Goal: Transaction & Acquisition: Book appointment/travel/reservation

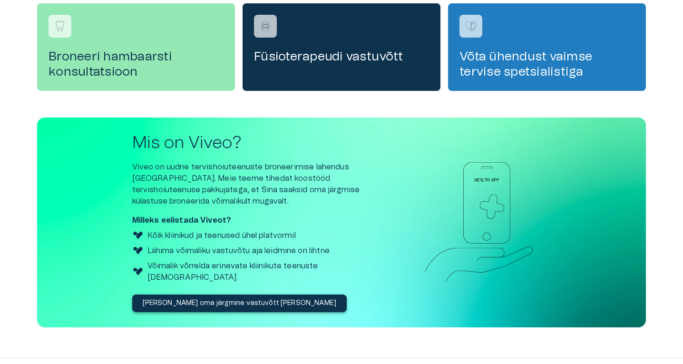
scroll to position [318, 0]
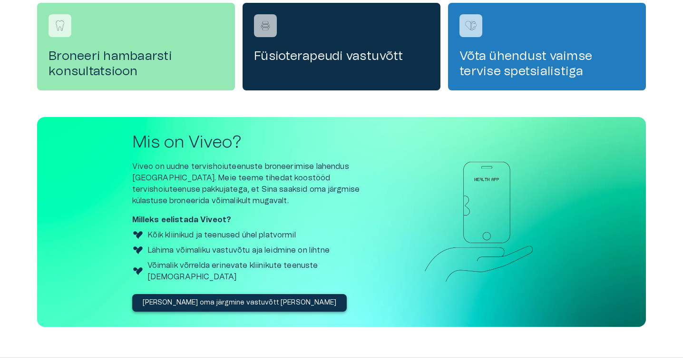
click at [344, 53] on h4 "Füsioterapeudi vastuvõtt" at bounding box center [341, 56] width 175 height 15
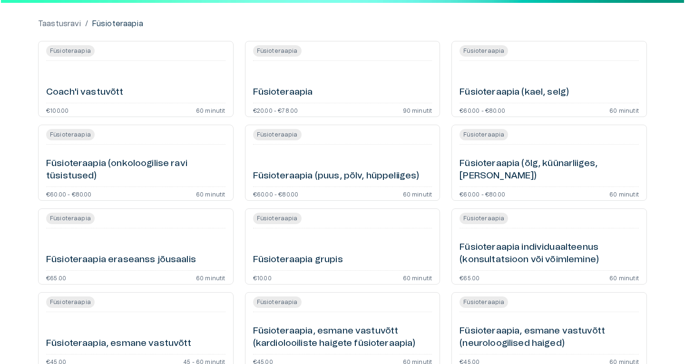
scroll to position [105, 0]
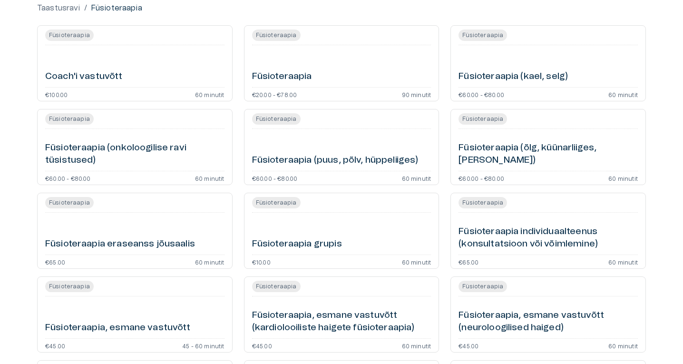
click at [344, 53] on div "Füsioteraapia" at bounding box center [341, 66] width 179 height 34
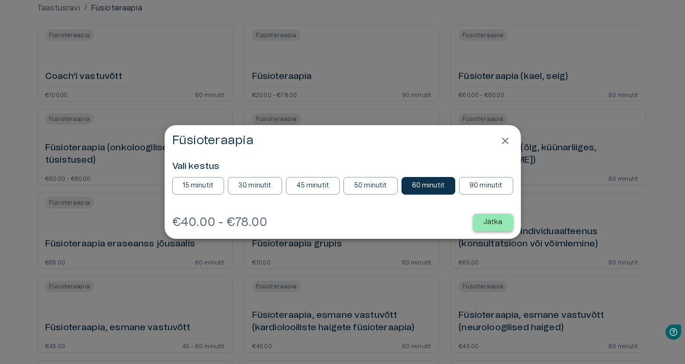
scroll to position [0, 0]
click at [491, 223] on p "Jätka" at bounding box center [493, 222] width 20 height 10
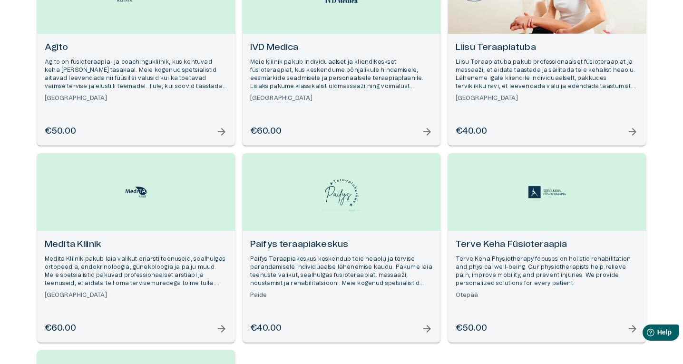
scroll to position [192, 0]
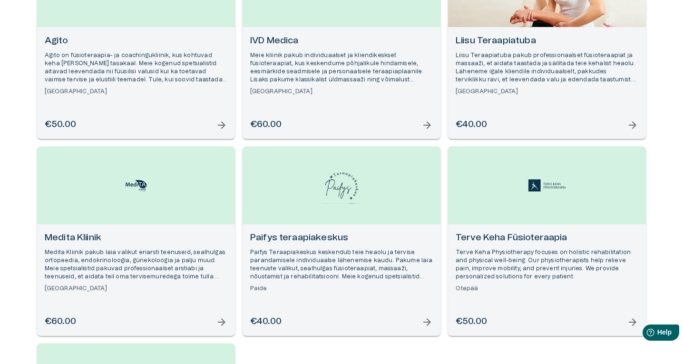
click at [347, 195] on img "Open selected supplier available booking dates" at bounding box center [342, 185] width 38 height 37
